Goal: Information Seeking & Learning: Learn about a topic

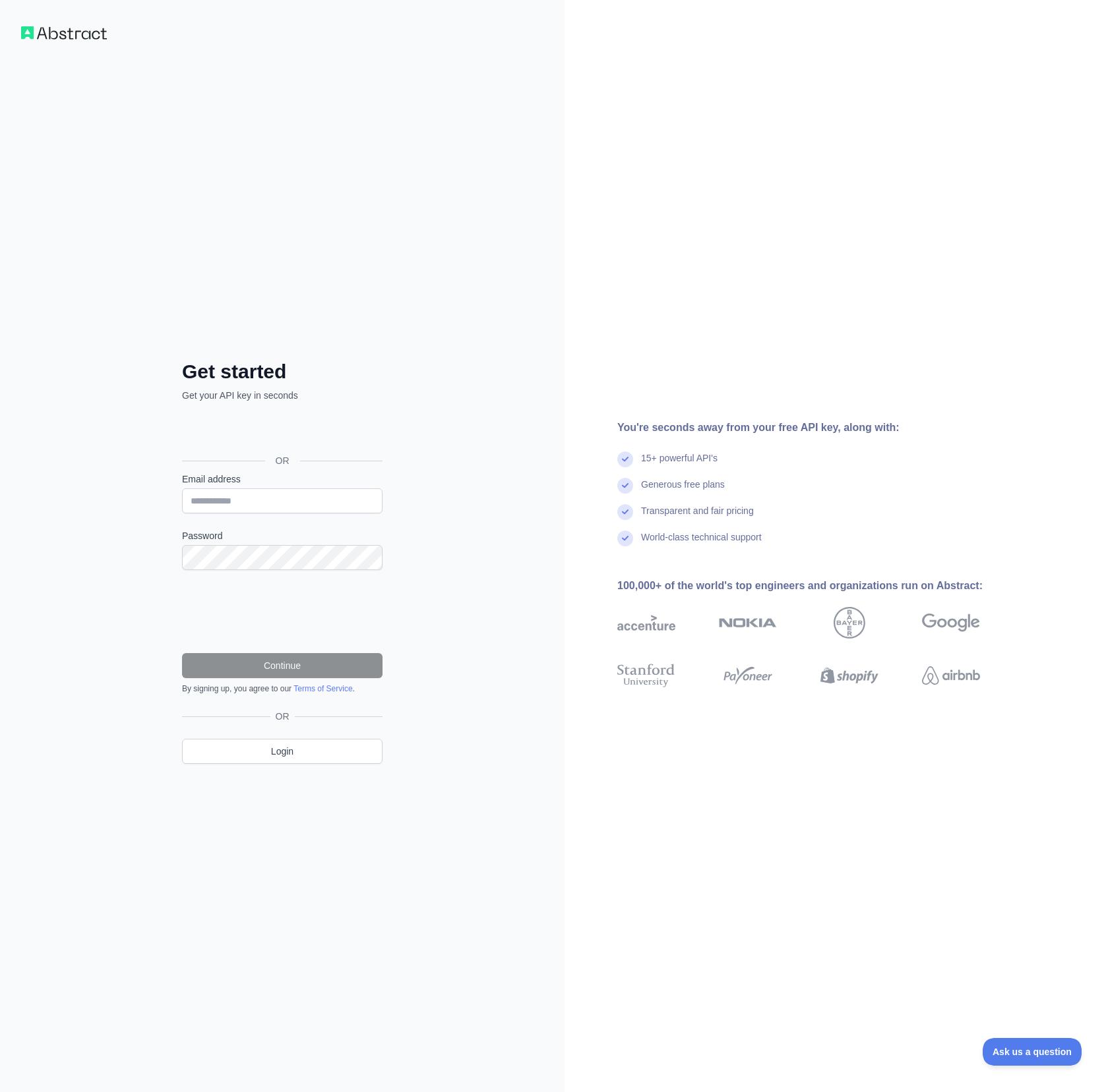
click at [287, 430] on div "Sign in with Google. Opens in new tab" at bounding box center [281, 431] width 198 height 29
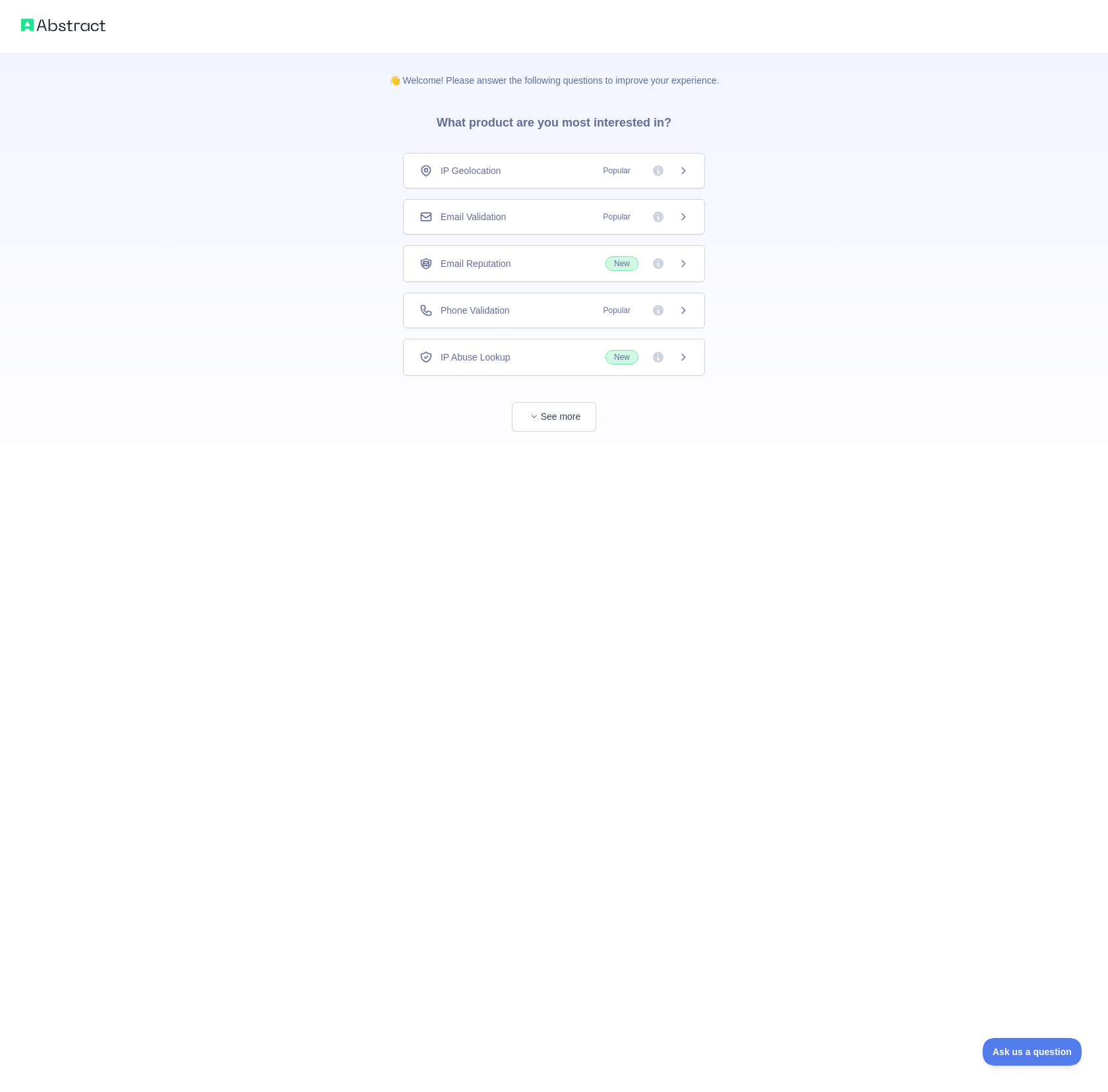
click at [492, 219] on span "Email Validation" at bounding box center [472, 216] width 65 height 13
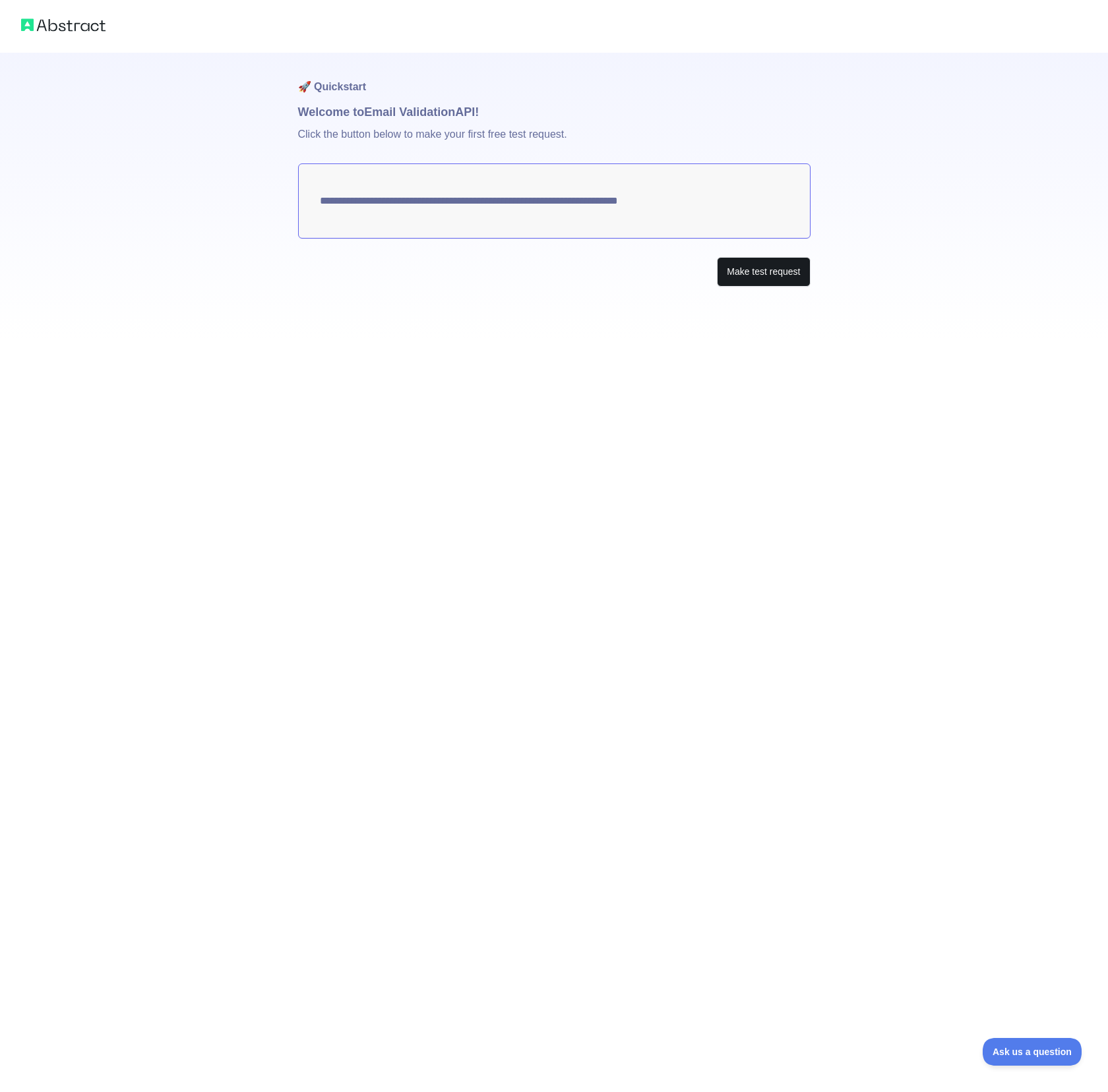
click at [739, 274] on button "Make test request" at bounding box center [762, 271] width 93 height 29
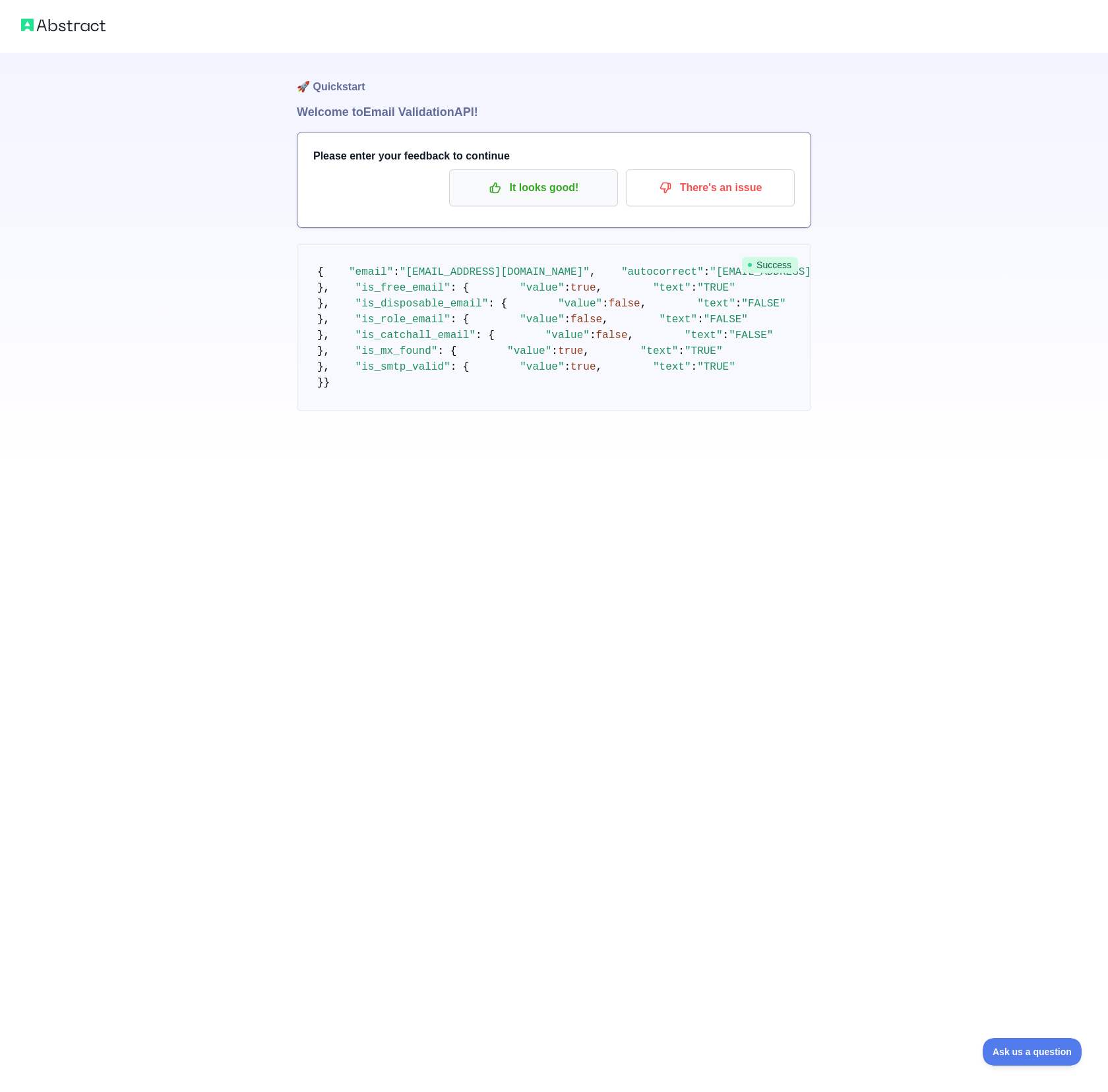
click at [543, 189] on p "It looks good!" at bounding box center [533, 188] width 149 height 22
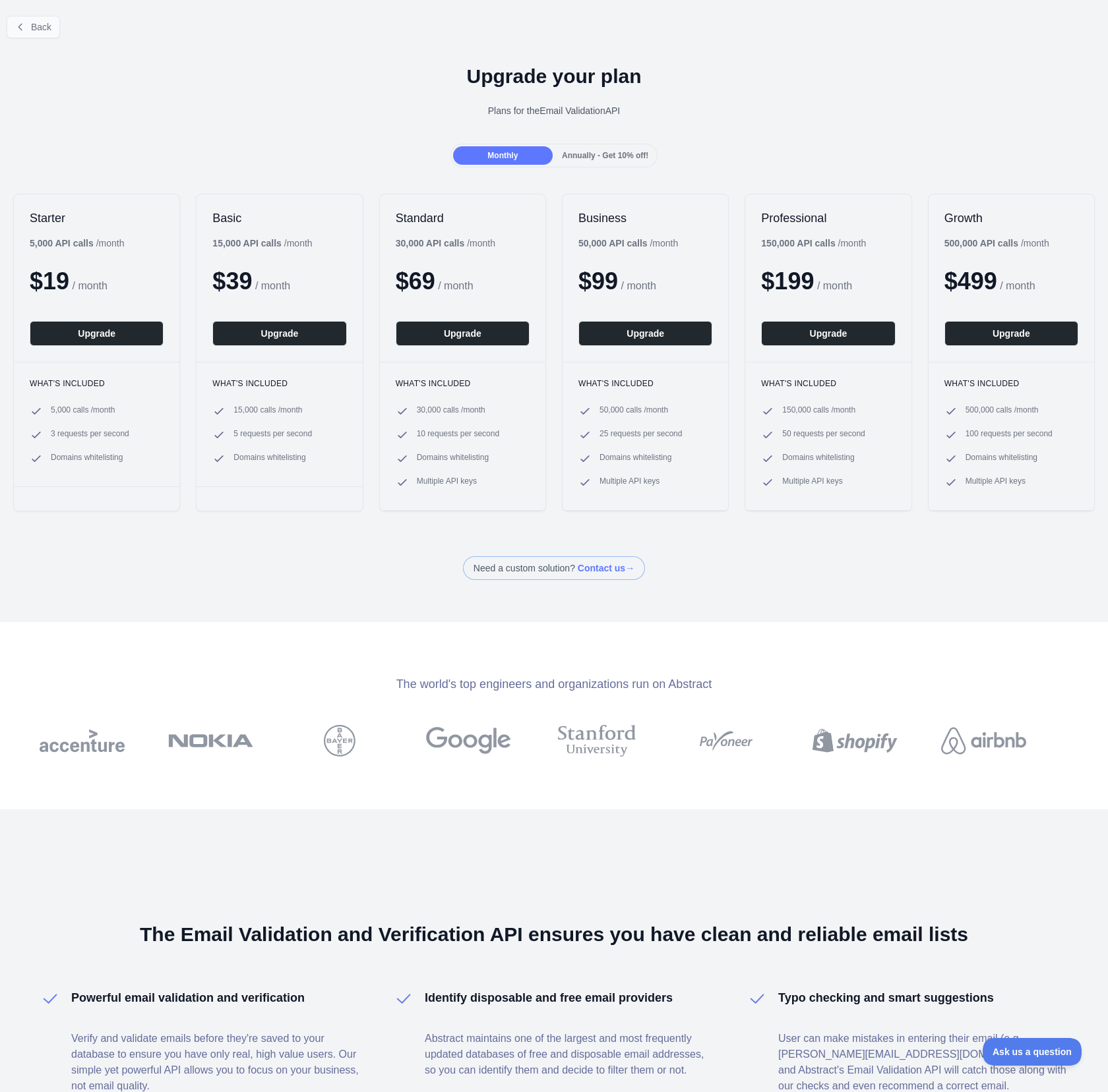
click at [17, 27] on icon at bounding box center [21, 28] width 11 height 11
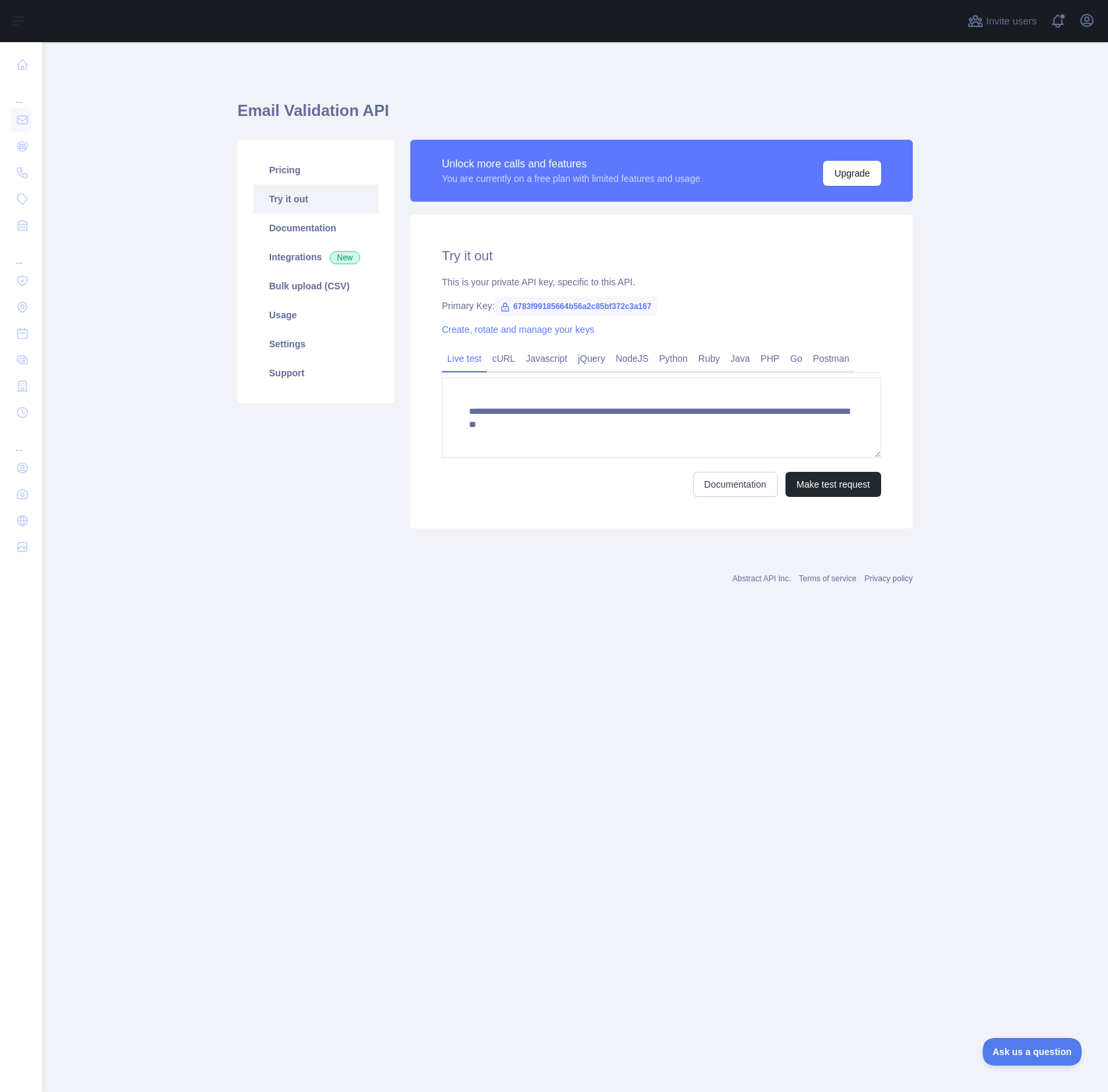
click at [624, 310] on span "6783f99185664b56a2c85bf372c3a167" at bounding box center [575, 306] width 162 height 20
click at [625, 306] on span "6783f99185664b56a2c85bf372c3a167" at bounding box center [575, 306] width 162 height 20
copy span "6783f99185664b56a2c85bf372c3a167"
click at [306, 199] on link "Try it out" at bounding box center [316, 199] width 126 height 29
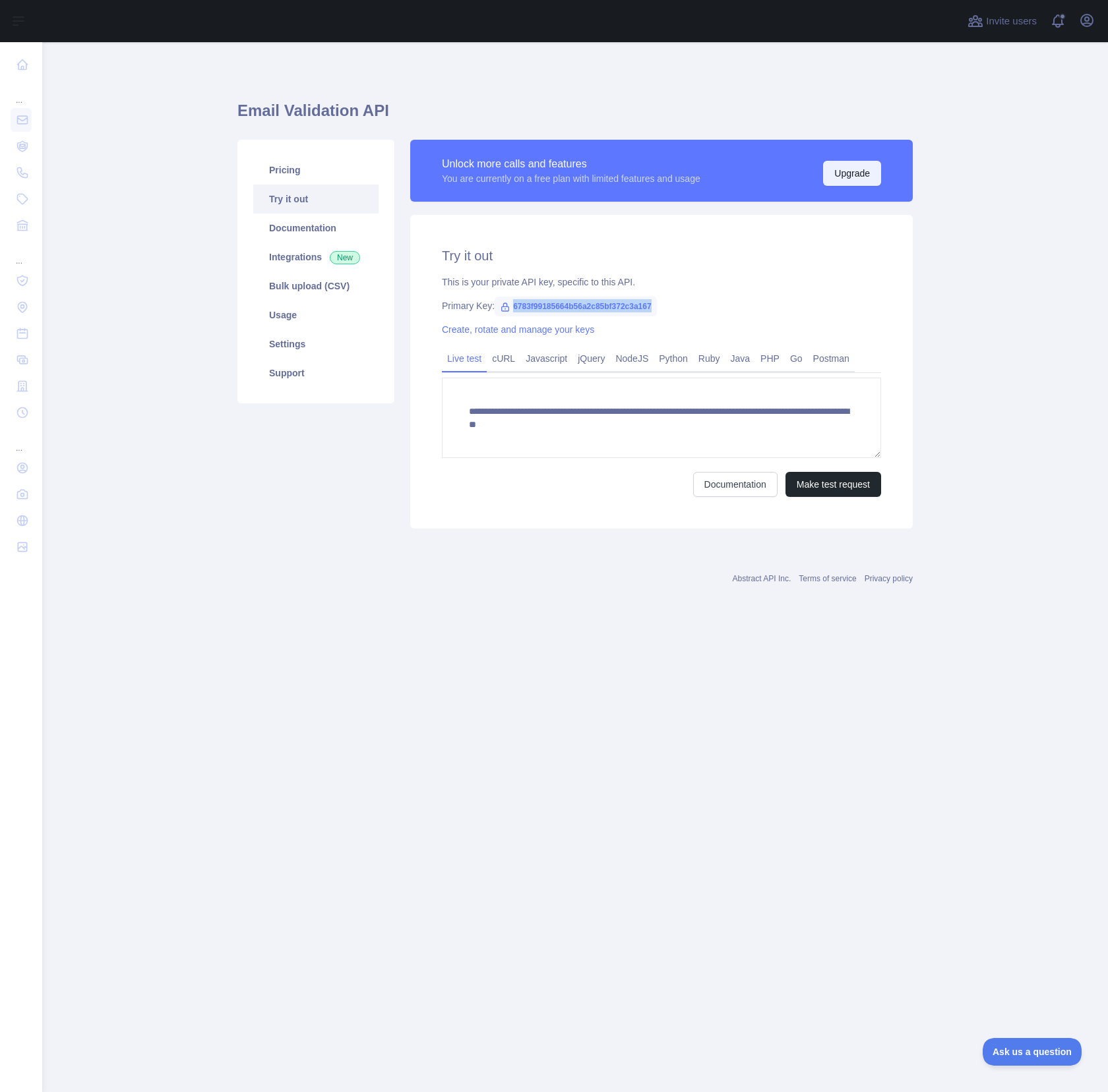
click at [845, 169] on button "Upgrade" at bounding box center [851, 172] width 58 height 25
click at [278, 176] on link "Pricing" at bounding box center [316, 171] width 126 height 29
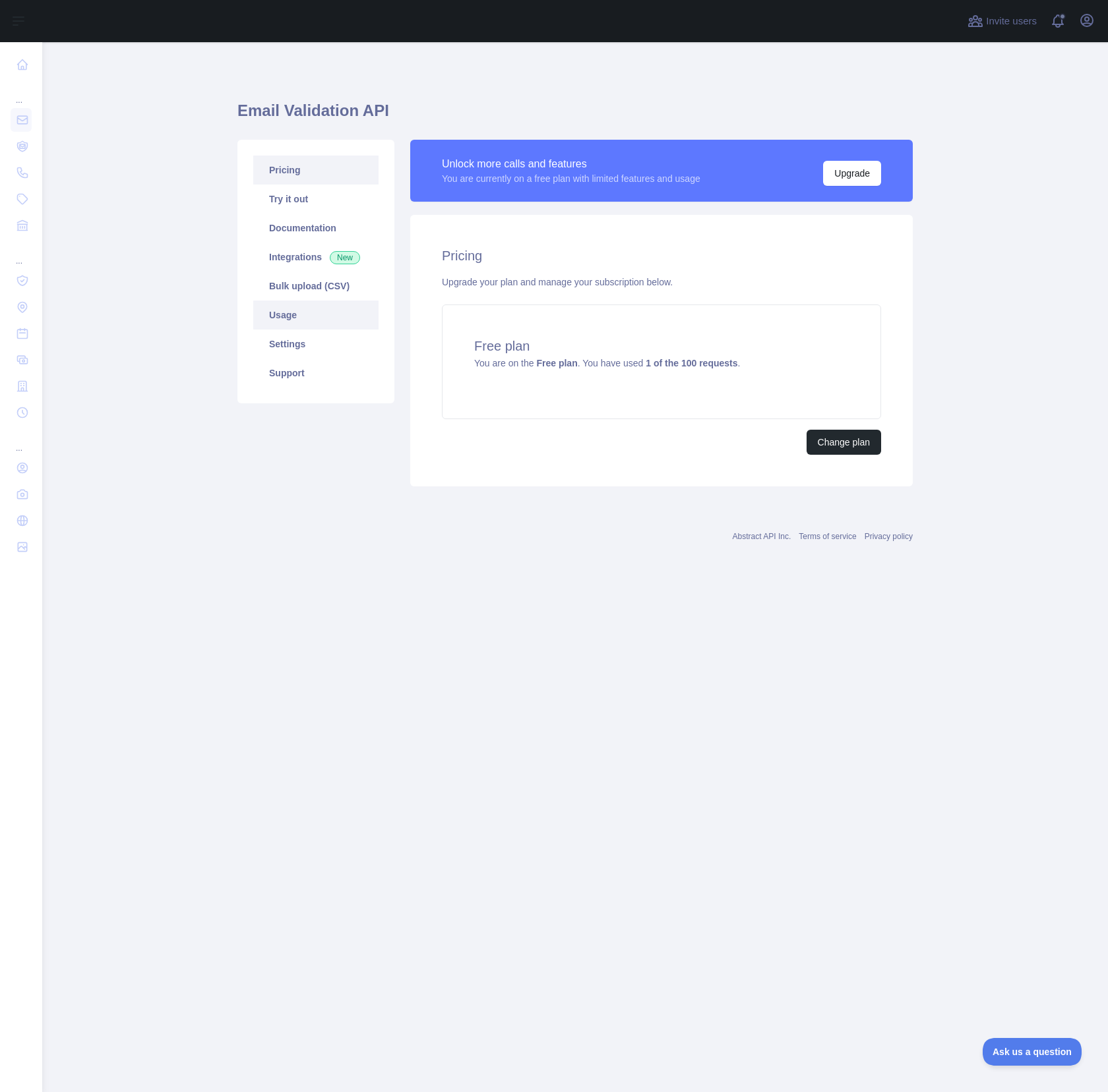
click at [288, 325] on link "Usage" at bounding box center [316, 315] width 126 height 29
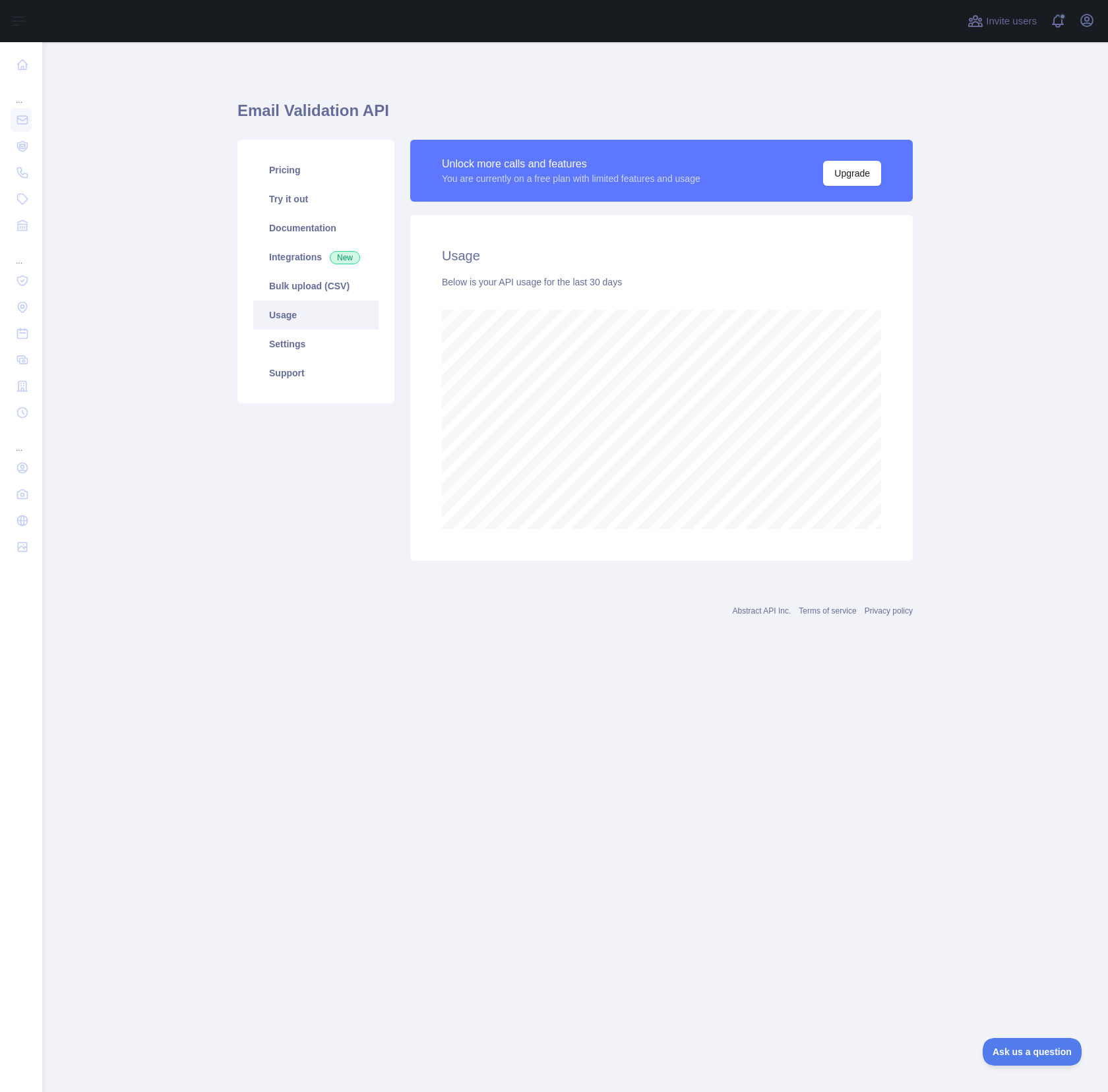
scroll to position [1050, 1066]
click at [290, 340] on link "Settings" at bounding box center [316, 344] width 126 height 29
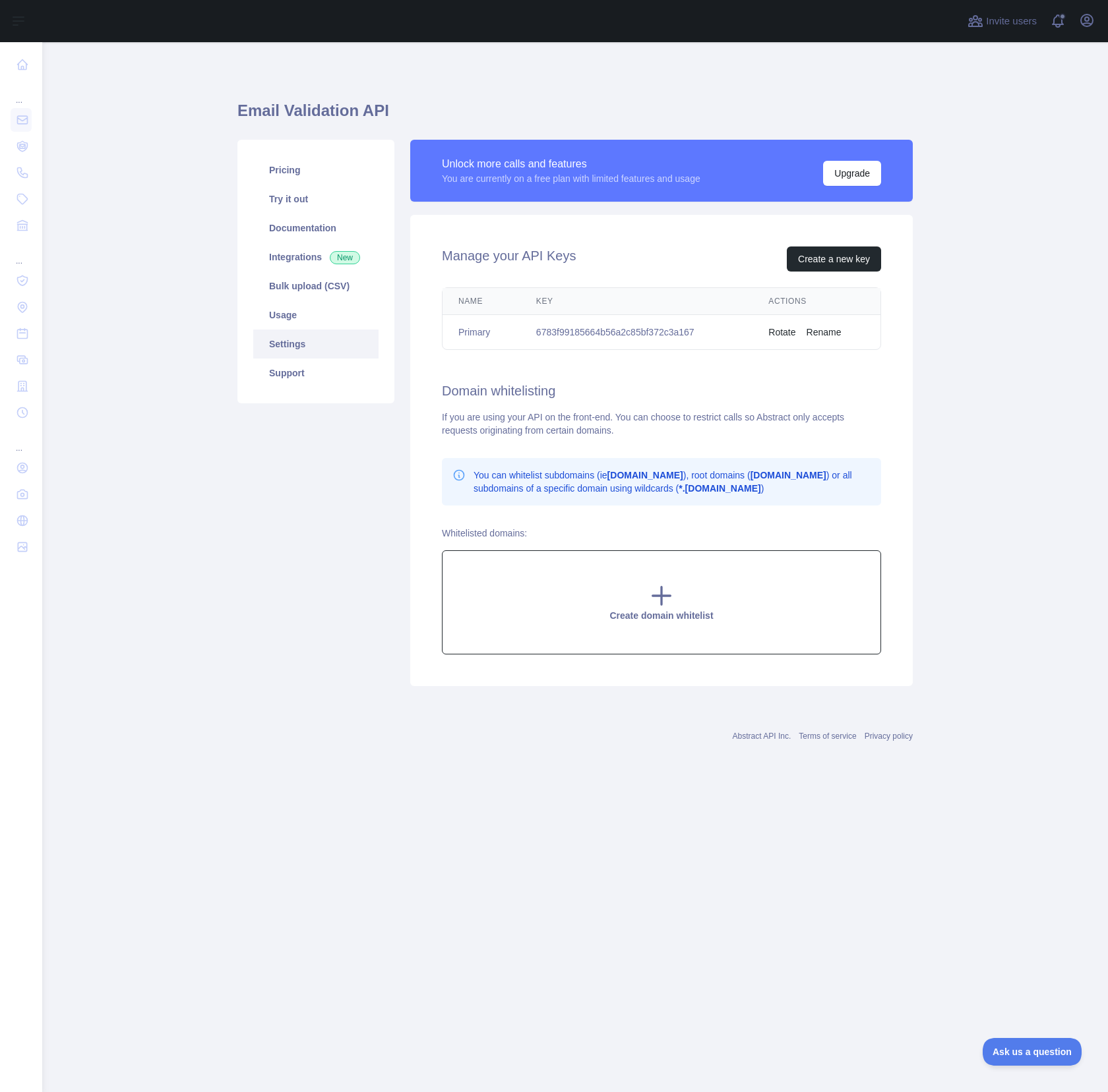
click at [651, 597] on icon at bounding box center [661, 595] width 27 height 27
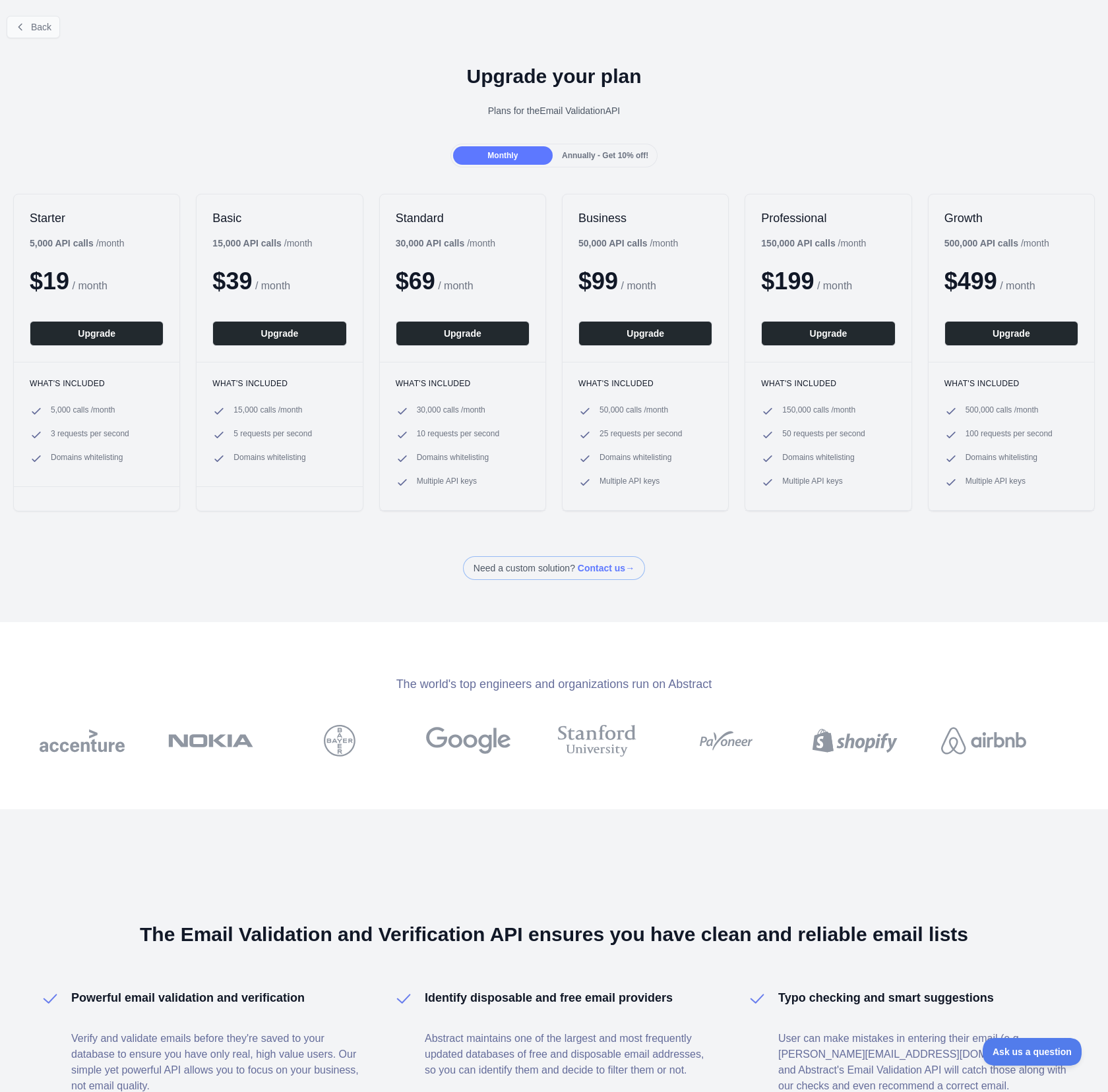
click at [44, 22] on span "Back" at bounding box center [41, 28] width 20 height 11
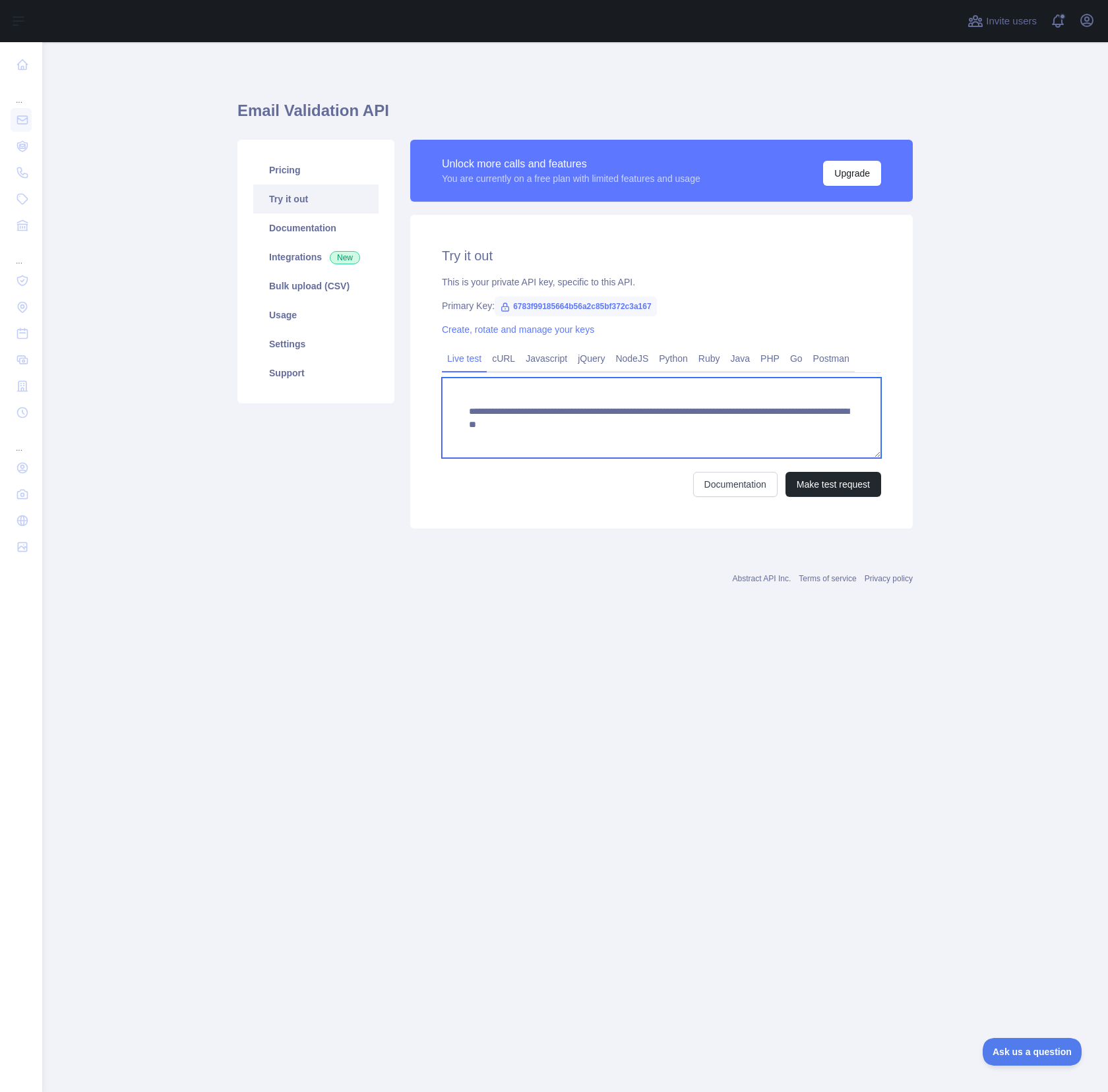
click at [565, 425] on textarea "**********" at bounding box center [661, 418] width 439 height 81
drag, startPoint x: 873, startPoint y: 427, endPoint x: 421, endPoint y: 399, distance: 452.9
click at [421, 399] on div "**********" at bounding box center [661, 371] width 503 height 314
click at [773, 357] on link "PHP" at bounding box center [770, 358] width 29 height 21
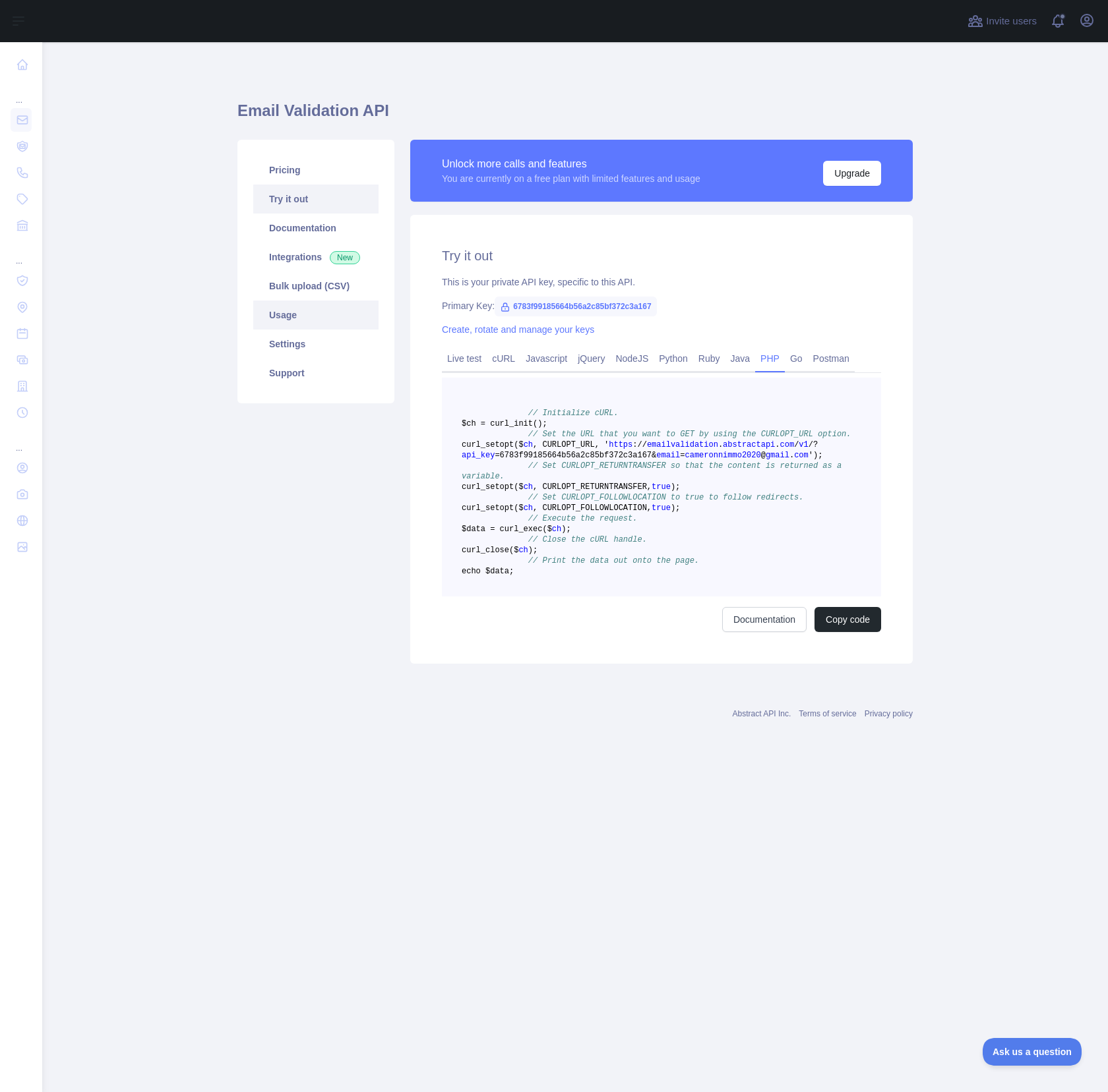
click at [293, 311] on link "Usage" at bounding box center [316, 315] width 126 height 29
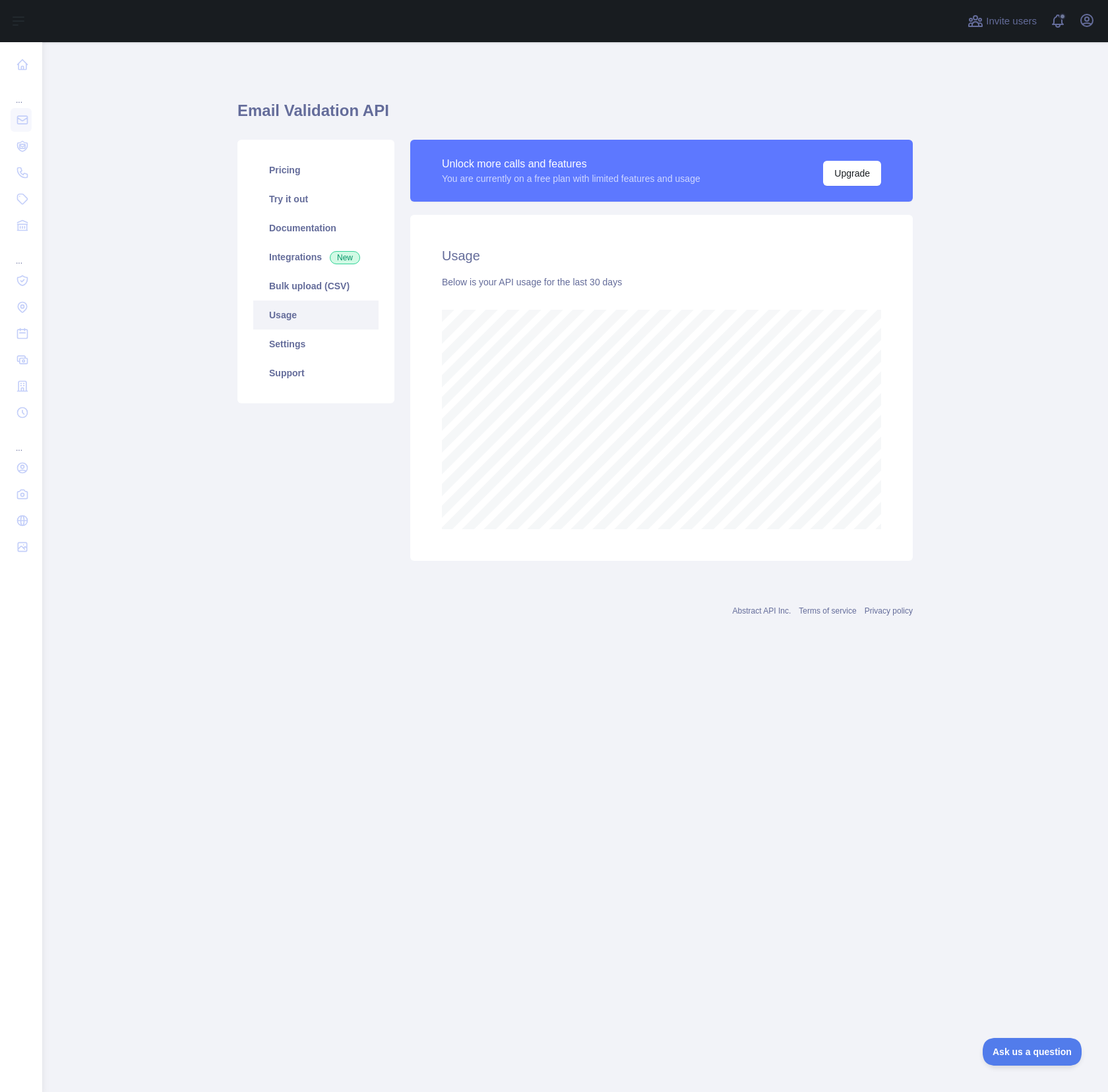
scroll to position [1050, 1066]
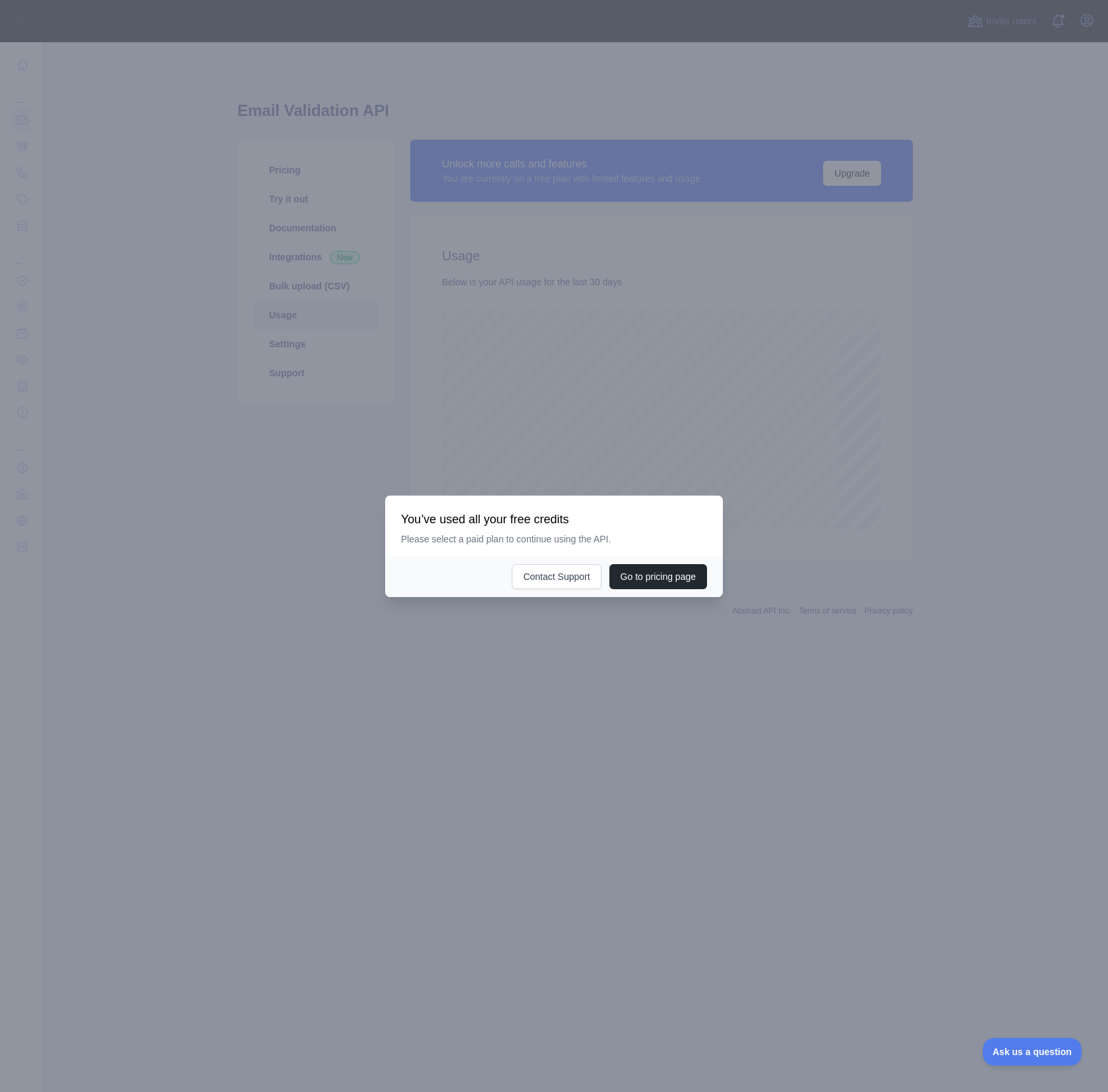
click at [689, 525] on h3 "You’ve used all your free credits" at bounding box center [554, 519] width 306 height 16
click at [751, 387] on div at bounding box center [554, 546] width 1108 height 1092
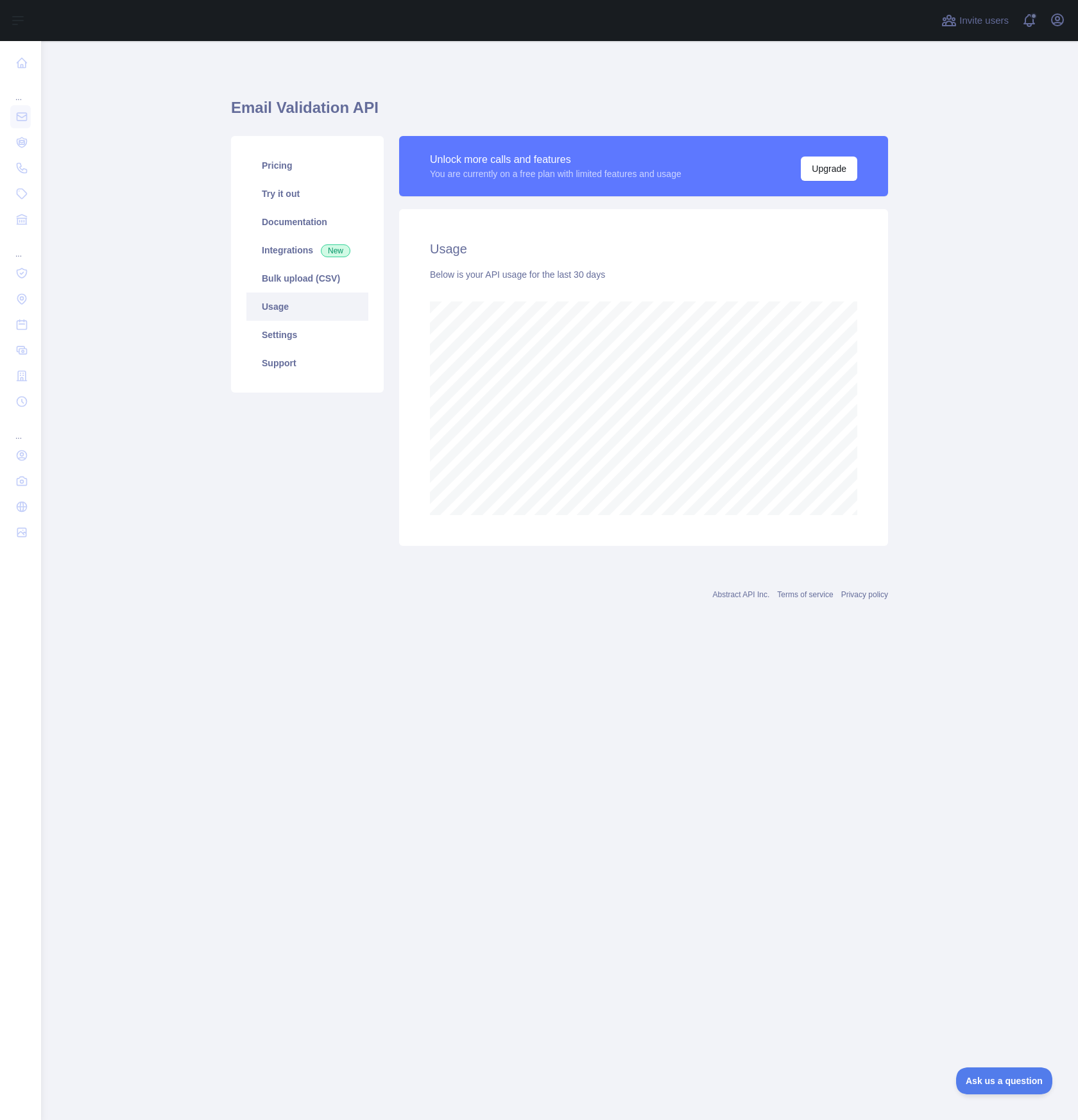
scroll to position [1079, 1037]
